Goal: Navigation & Orientation: Find specific page/section

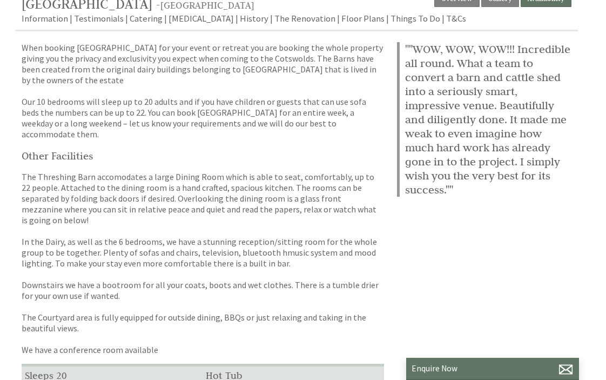
scroll to position [270, 0]
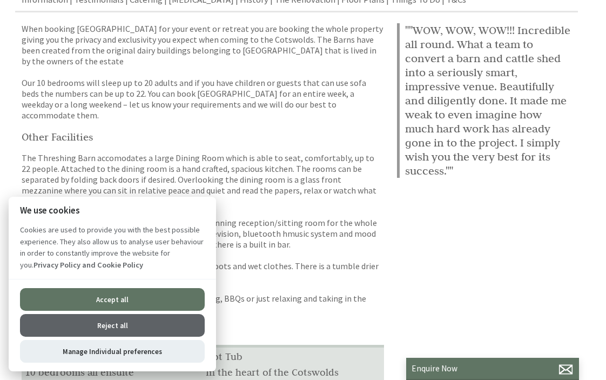
click at [183, 324] on button "Reject all" at bounding box center [112, 325] width 185 height 23
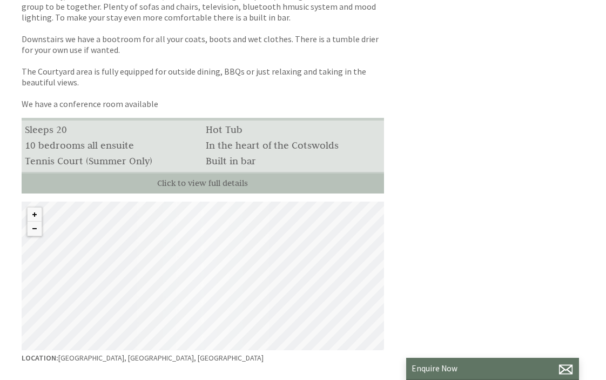
scroll to position [594, 0]
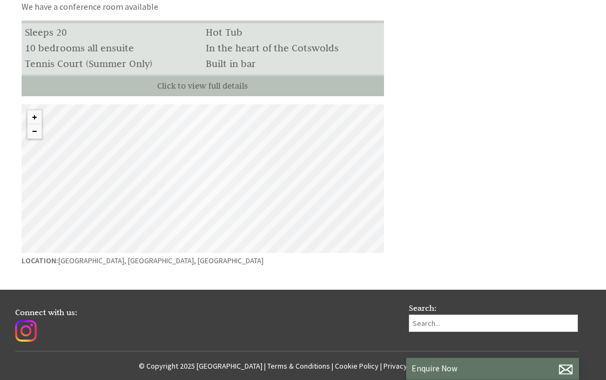
click at [332, 239] on div "© MapTiler © OpenStreetMap contributors" at bounding box center [203, 178] width 363 height 149
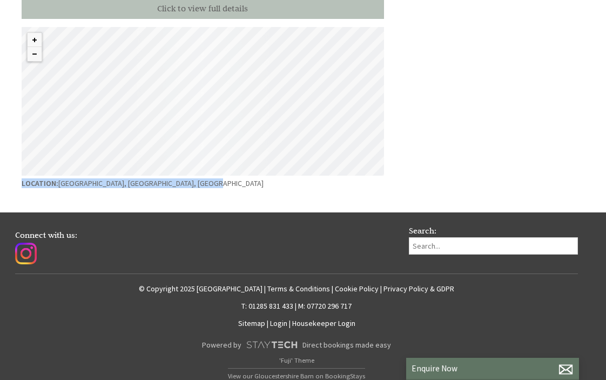
drag, startPoint x: 187, startPoint y: 89, endPoint x: 256, endPoint y: 171, distance: 107.0
click at [183, 101] on div "© MapTiler © OpenStreetMap contributors" at bounding box center [203, 101] width 363 height 149
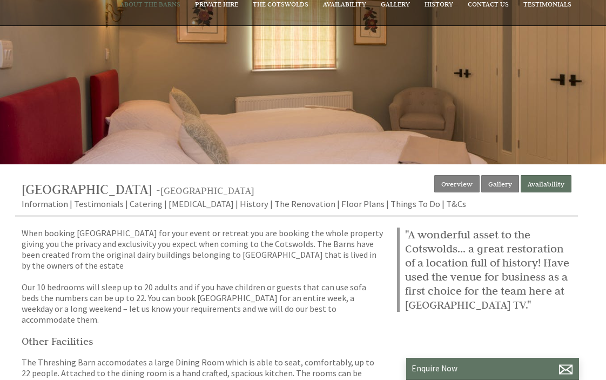
scroll to position [0, 0]
